Goal: Transaction & Acquisition: Purchase product/service

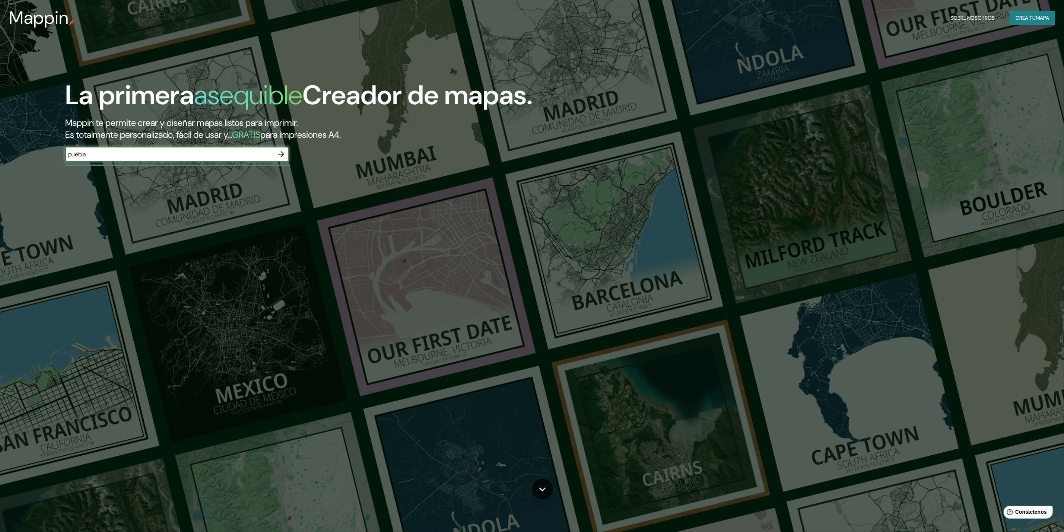
type input "puebla"
click at [275, 156] on button "button" at bounding box center [281, 154] width 15 height 15
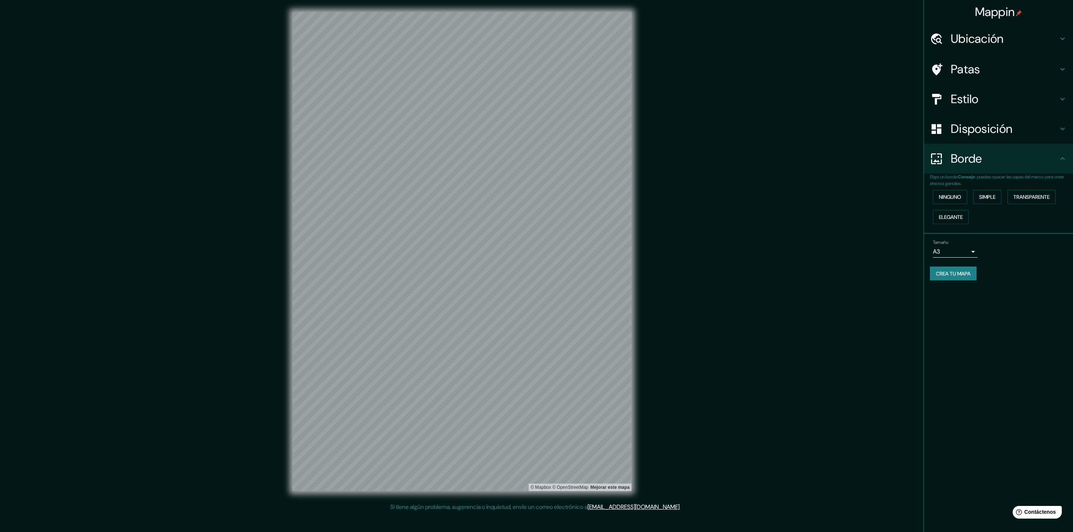
click at [949, 269] on font "Crea tu mapa" at bounding box center [953, 274] width 35 height 10
